Goal: Check status: Check status

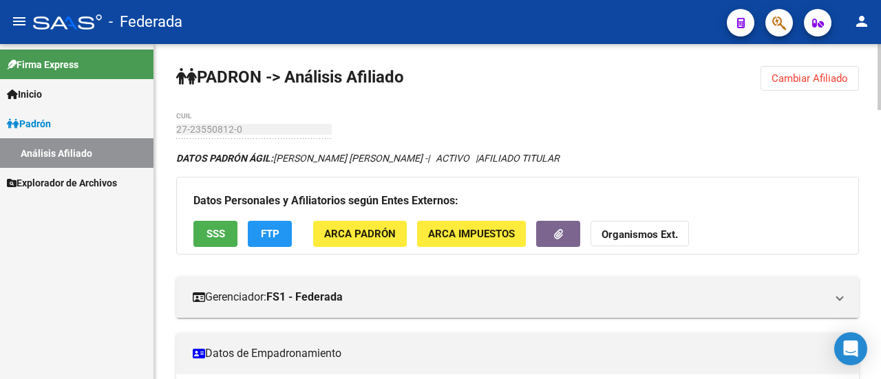
click at [795, 74] on span "Cambiar Afiliado" at bounding box center [810, 78] width 76 height 12
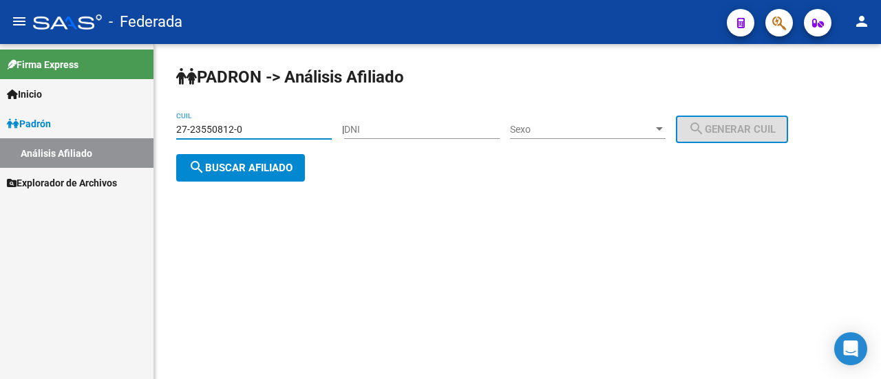
drag, startPoint x: 299, startPoint y: 130, endPoint x: 73, endPoint y: 109, distance: 226.8
click at [73, 109] on mat-sidenav-container "Firma Express Inicio Calendario SSS Instructivos [PERSON_NAME] Análisis Afiliad…" at bounding box center [440, 211] width 881 height 335
paste input "38373029"
type input "27-38373029-0"
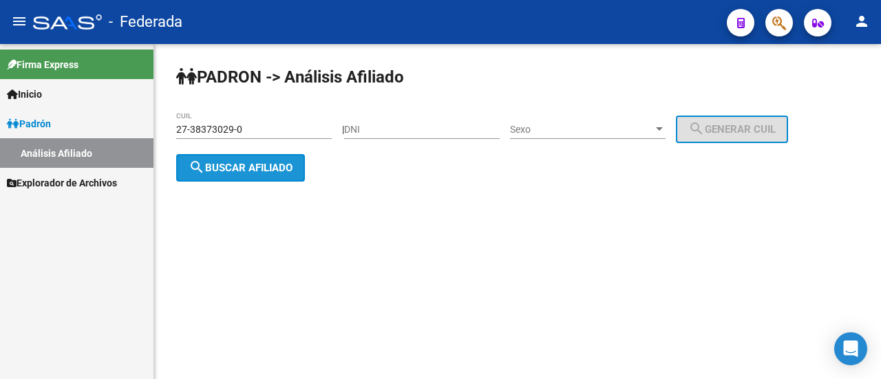
click at [273, 169] on span "search Buscar afiliado" at bounding box center [241, 168] width 104 height 12
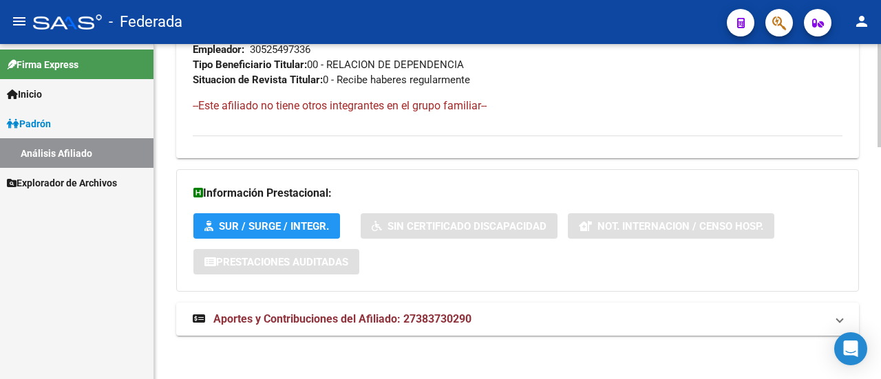
scroll to position [749, 0]
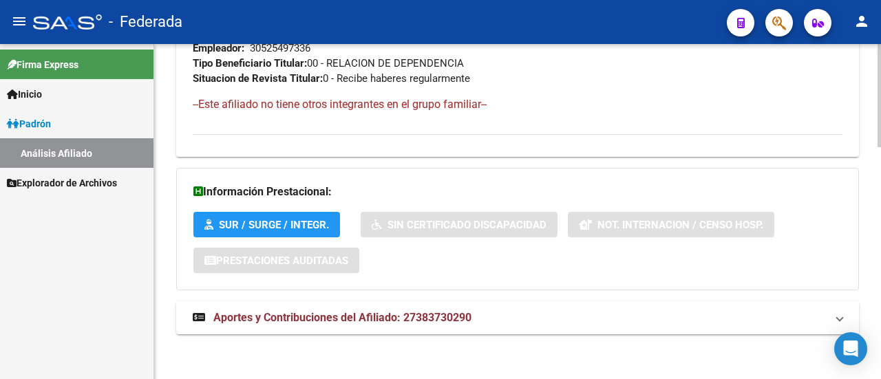
click at [282, 317] on span "Aportes y Contribuciones del Afiliado: 27383730290" at bounding box center [342, 317] width 258 height 13
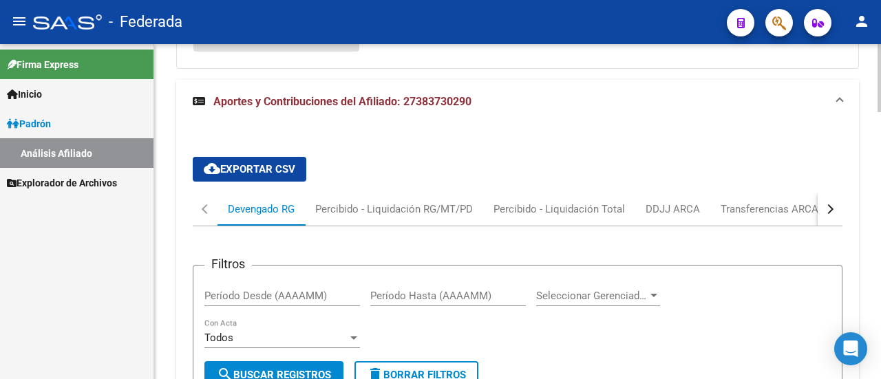
scroll to position [967, 0]
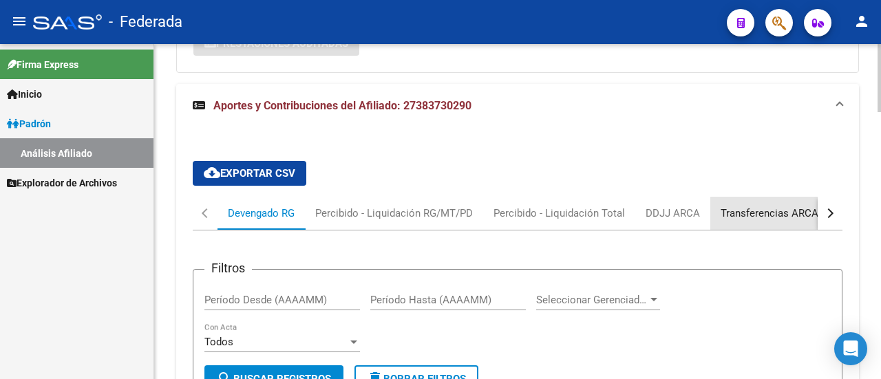
click at [759, 200] on div "Transferencias ARCA" at bounding box center [770, 213] width 118 height 33
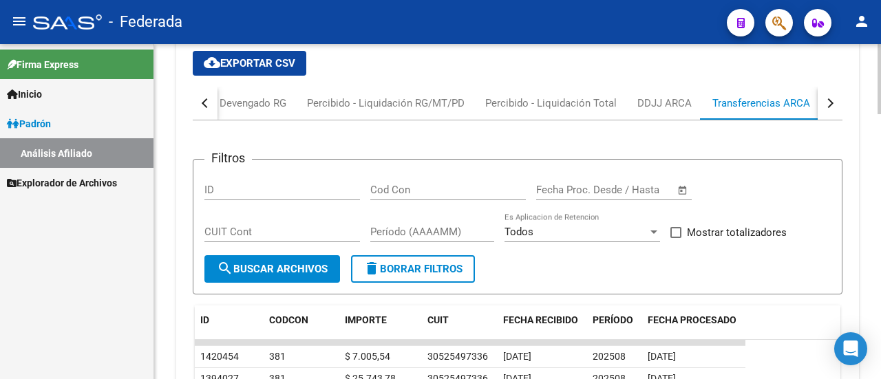
scroll to position [1173, 0]
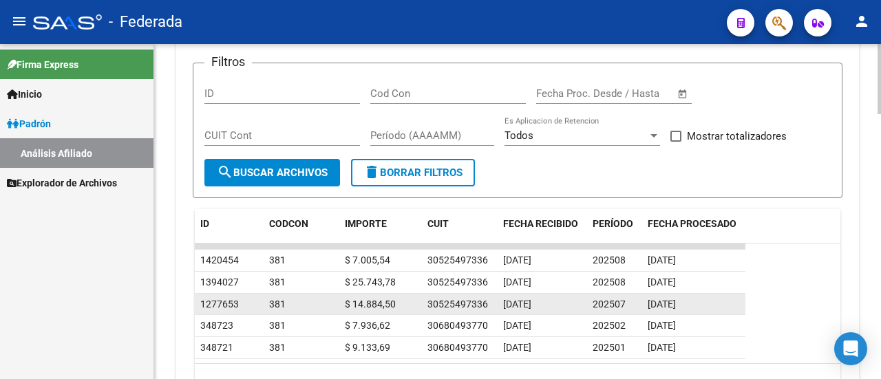
drag, startPoint x: 501, startPoint y: 299, endPoint x: 556, endPoint y: 296, distance: 54.5
click at [556, 295] on datatable-body-cell "[DATE]" at bounding box center [543, 304] width 90 height 21
